Goal: Task Accomplishment & Management: Complete application form

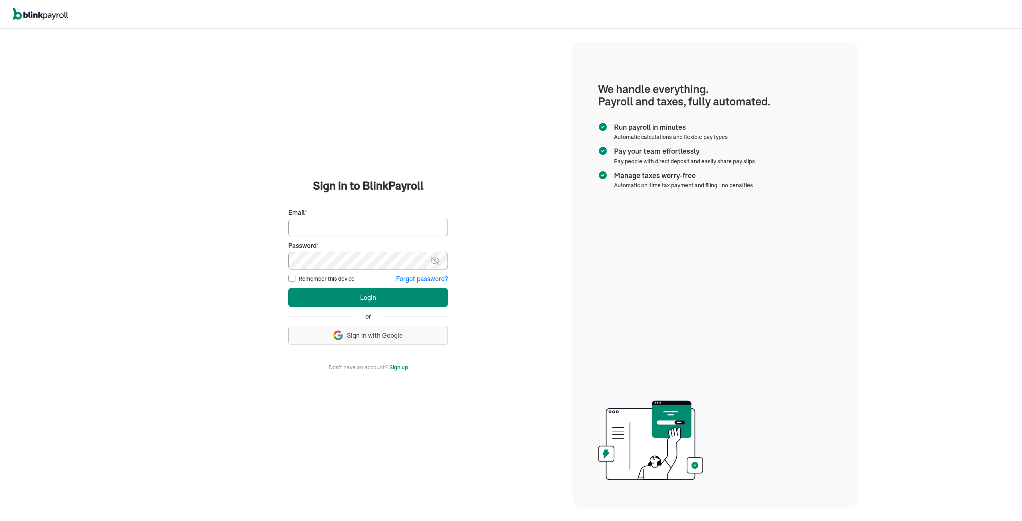
drag, startPoint x: 334, startPoint y: 218, endPoint x: 335, endPoint y: 222, distance: 4.9
click at [334, 218] on div "Email *" at bounding box center [368, 222] width 160 height 28
click at [337, 228] on input "Email *" at bounding box center [368, 228] width 160 height 18
type input "tmoore@qualitylinework.com"
click at [288, 288] on button "Login" at bounding box center [368, 297] width 160 height 19
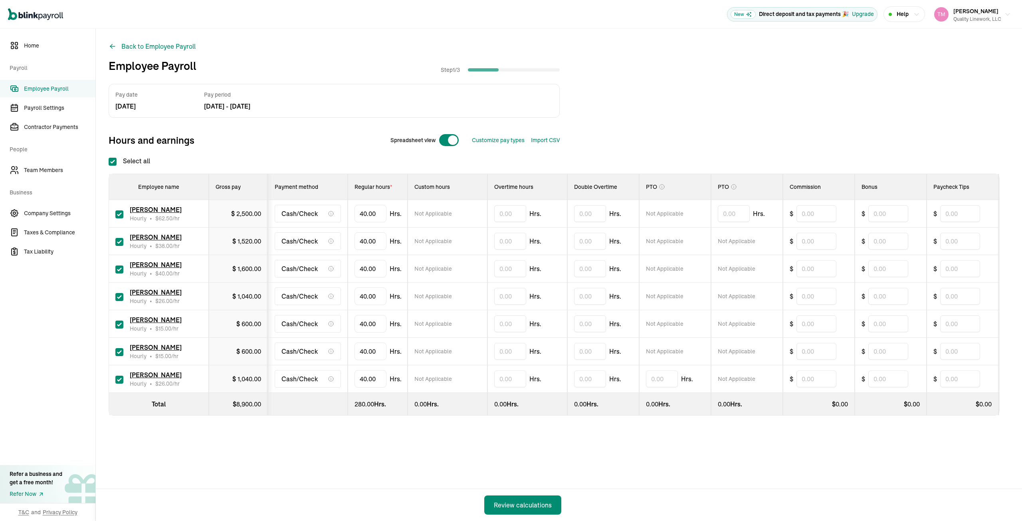
click at [113, 239] on td "[PERSON_NAME] Hourly • $ 38.00 /hr" at bounding box center [159, 241] width 100 height 28
click at [119, 240] on input "checkbox" at bounding box center [119, 242] width 8 height 8
checkbox input "false"
type input "0.00"
click at [499, 297] on input "text" at bounding box center [510, 296] width 32 height 17
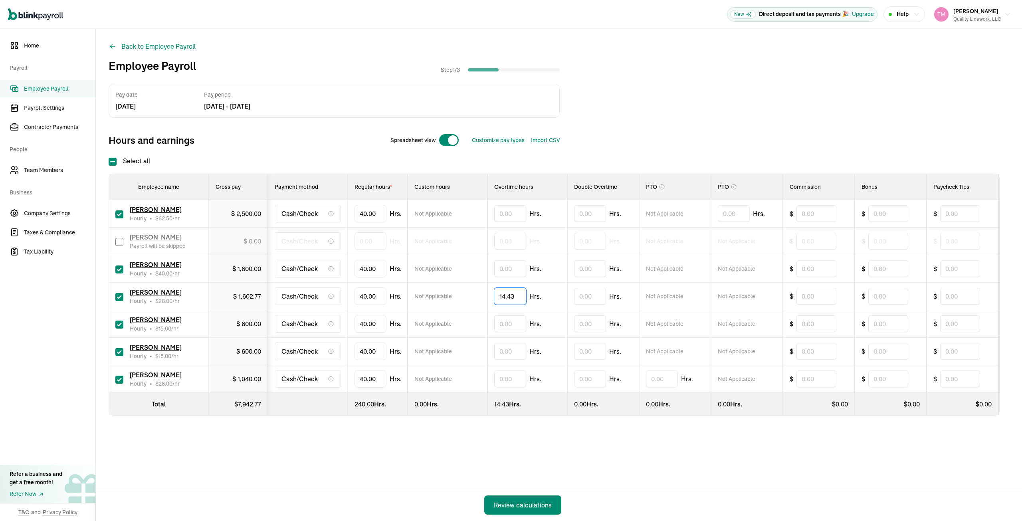
type input "14.43"
type input "4"
type input "15.52"
click at [117, 353] on input "checkbox" at bounding box center [119, 352] width 8 height 8
checkbox input "false"
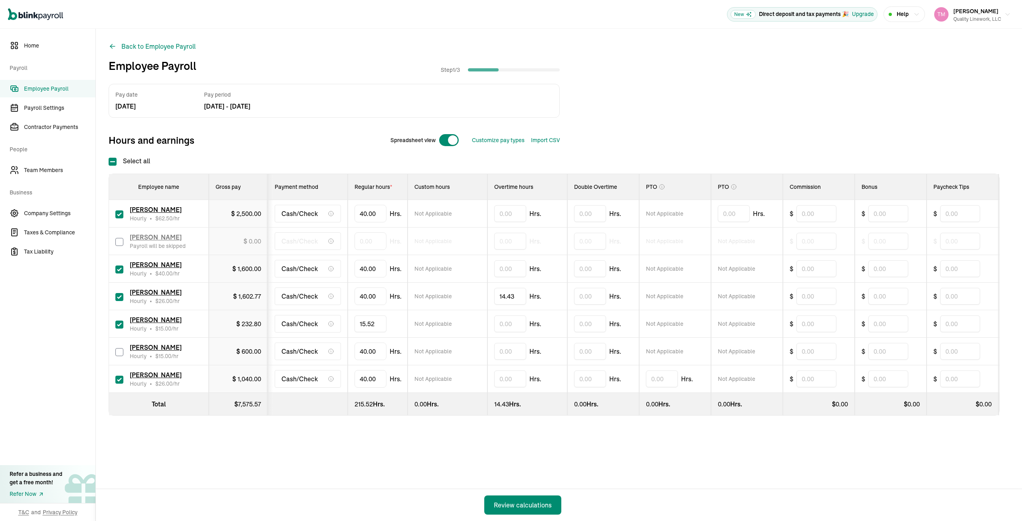
type input "0.00"
click at [499, 379] on input "text" at bounding box center [510, 378] width 32 height 17
type input "13.29"
click at [554, 445] on div "Pay date [DATE] Pay period [DATE] - [DATE] Hours and earnings Spreadsheet view …" at bounding box center [559, 266] width 900 height 364
click at [532, 502] on div "Review calculations" at bounding box center [523, 505] width 58 height 10
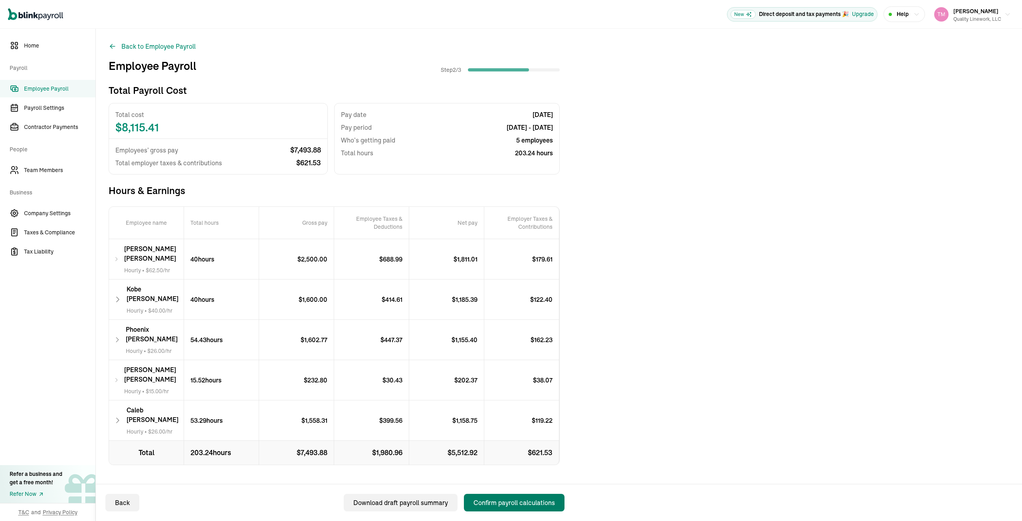
click at [508, 505] on div "Confirm payroll calculations" at bounding box center [513, 503] width 81 height 10
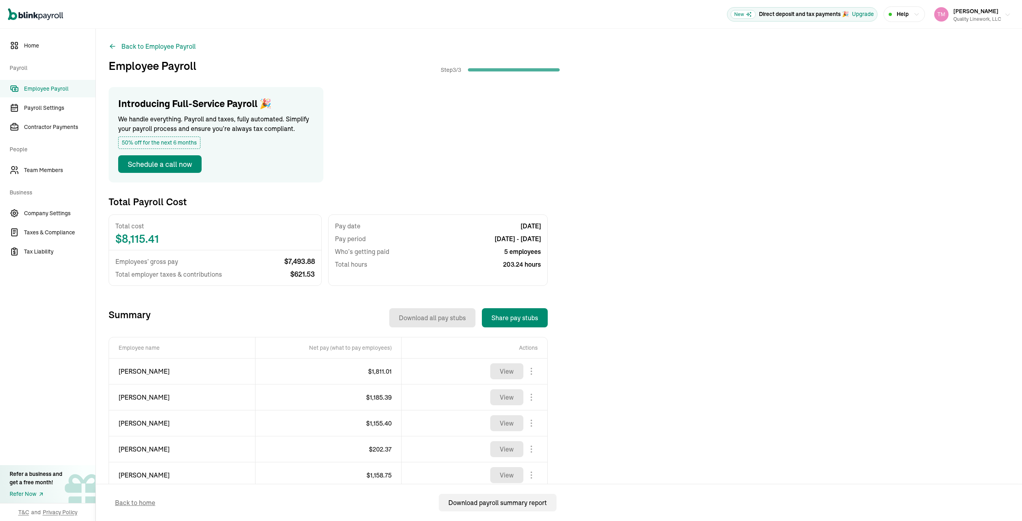
click at [1004, 17] on icon "button" at bounding box center [1007, 15] width 6 height 6
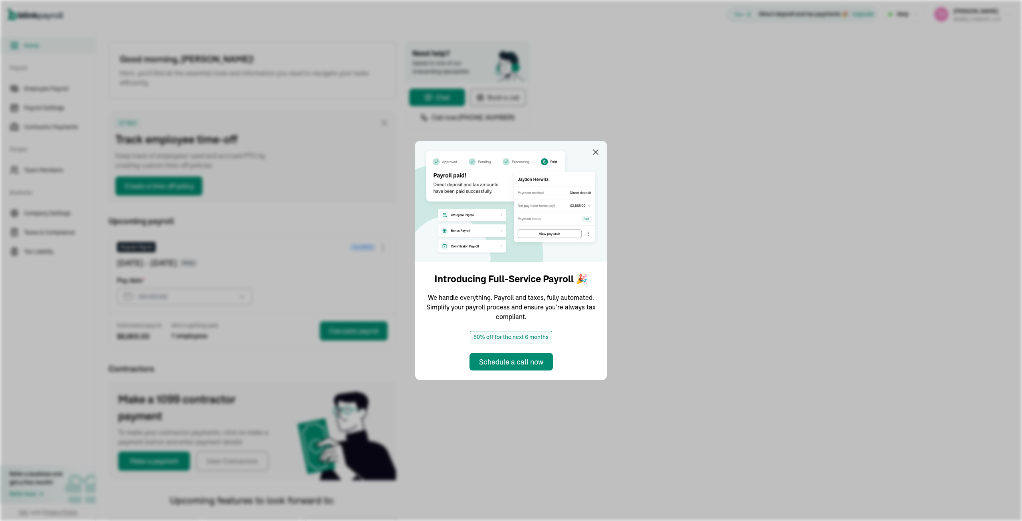
type input "[DATE]"
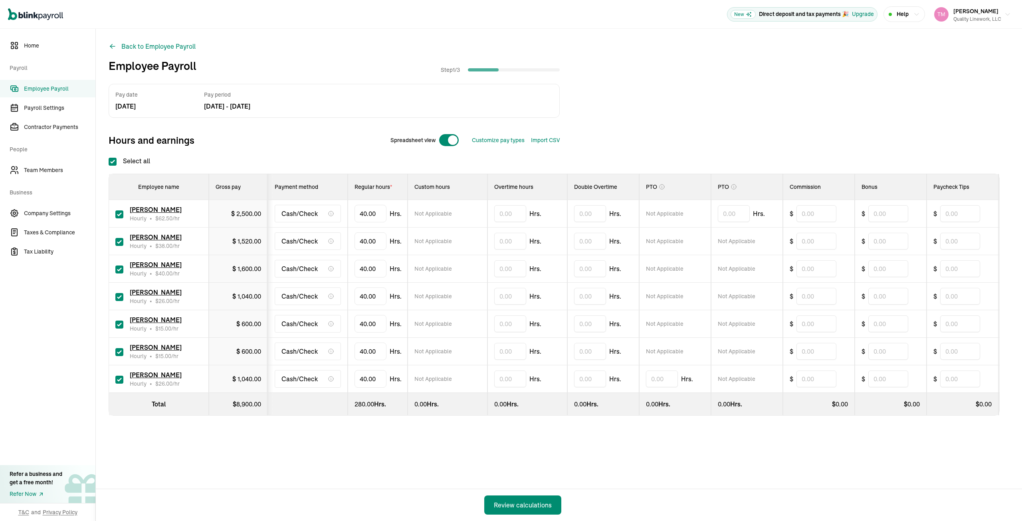
click at [113, 239] on td "[PERSON_NAME] Hourly • $ 38.00 /hr" at bounding box center [159, 241] width 100 height 28
click at [119, 240] on input "checkbox" at bounding box center [119, 242] width 8 height 8
checkbox input "false"
type input "0.00"
click at [499, 297] on input "text" at bounding box center [510, 296] width 32 height 17
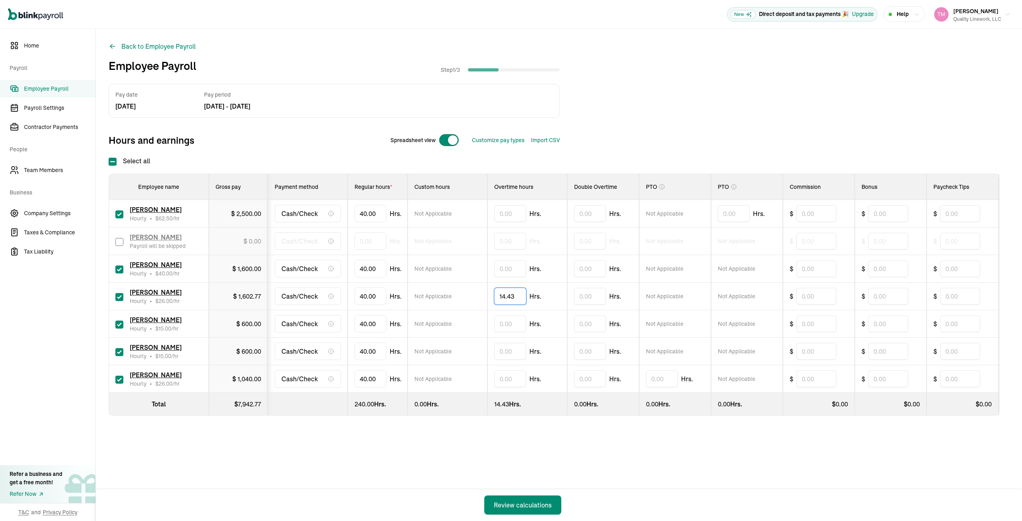
type input "14.43"
type input "4"
type input "15.52"
click at [117, 353] on input "checkbox" at bounding box center [119, 352] width 8 height 8
checkbox input "false"
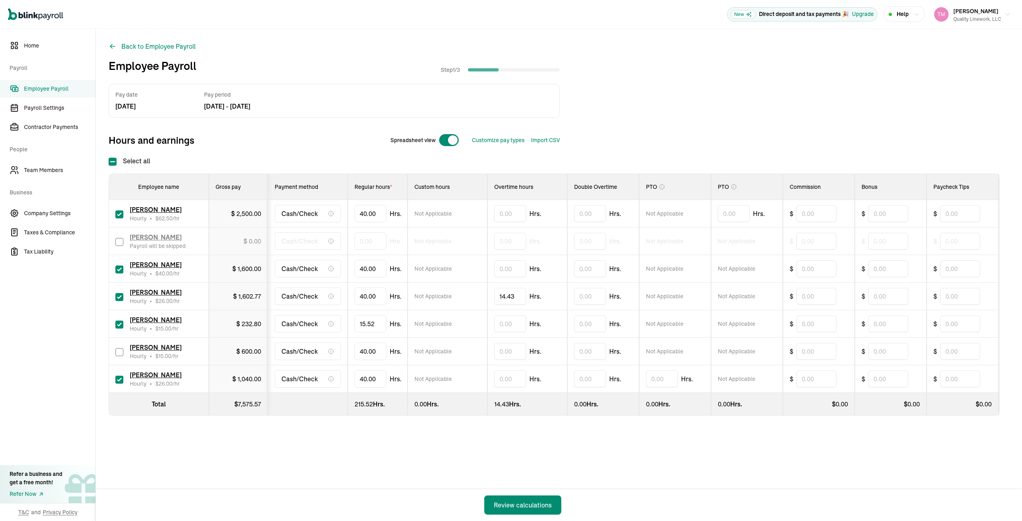
type input "0.00"
click at [499, 379] on input "text" at bounding box center [510, 378] width 32 height 17
type input "13.29"
click at [554, 445] on div "Pay date [DATE] Pay period [DATE] - [DATE] Hours and earnings Spreadsheet view …" at bounding box center [559, 266] width 900 height 364
click at [532, 502] on div "Review calculations" at bounding box center [523, 505] width 58 height 10
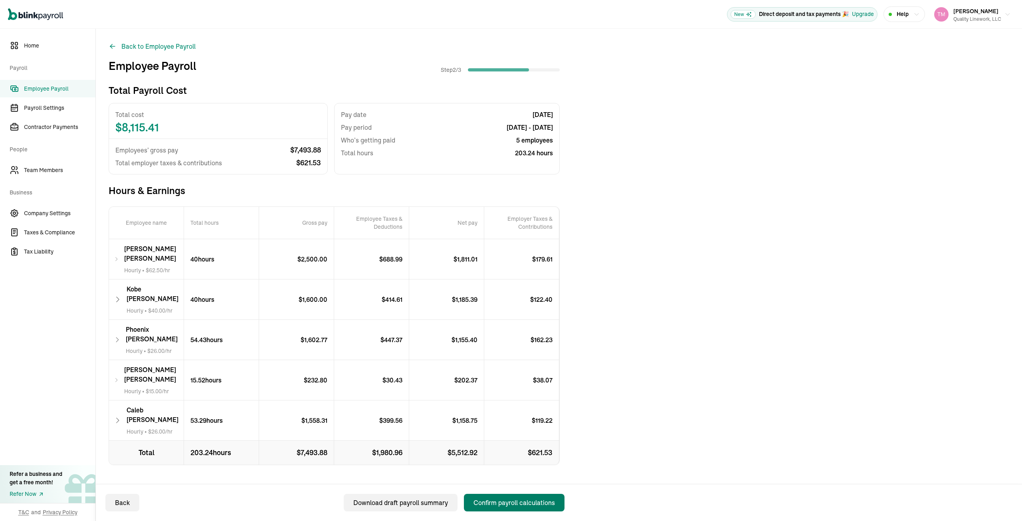
click at [508, 505] on div "Confirm payroll calculations" at bounding box center [513, 503] width 81 height 10
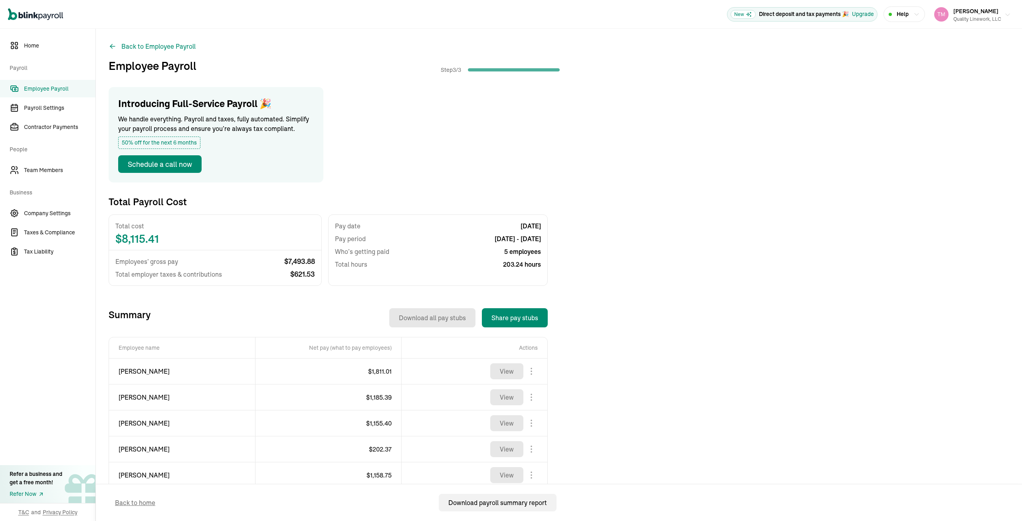
click at [1004, 17] on icon "button" at bounding box center [1007, 15] width 6 height 6
